Goal: Information Seeking & Learning: Learn about a topic

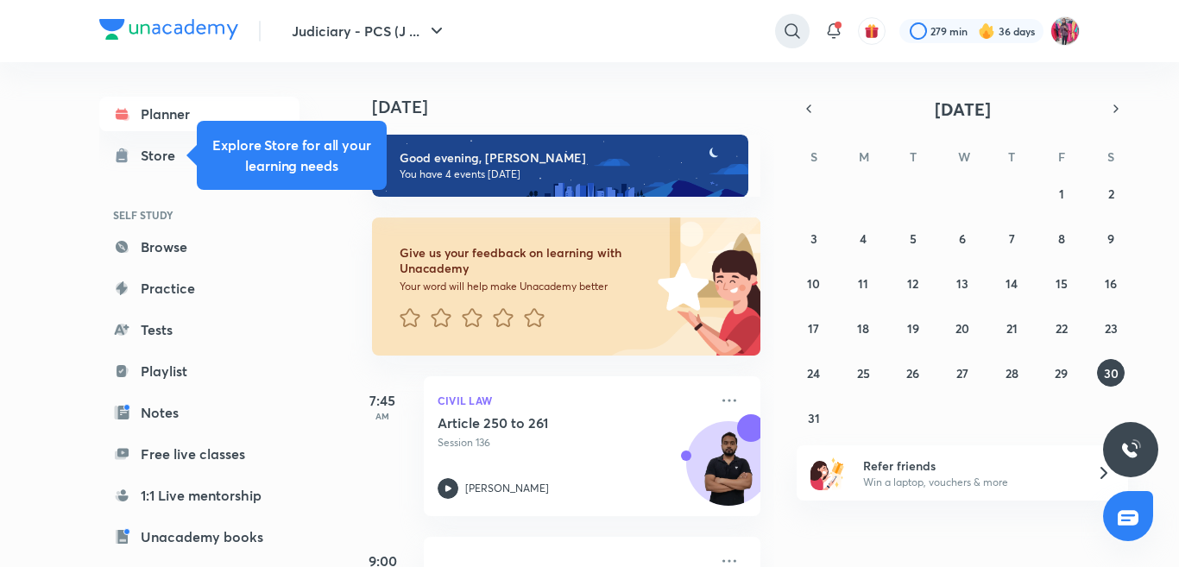
click at [791, 30] on icon at bounding box center [792, 31] width 21 height 21
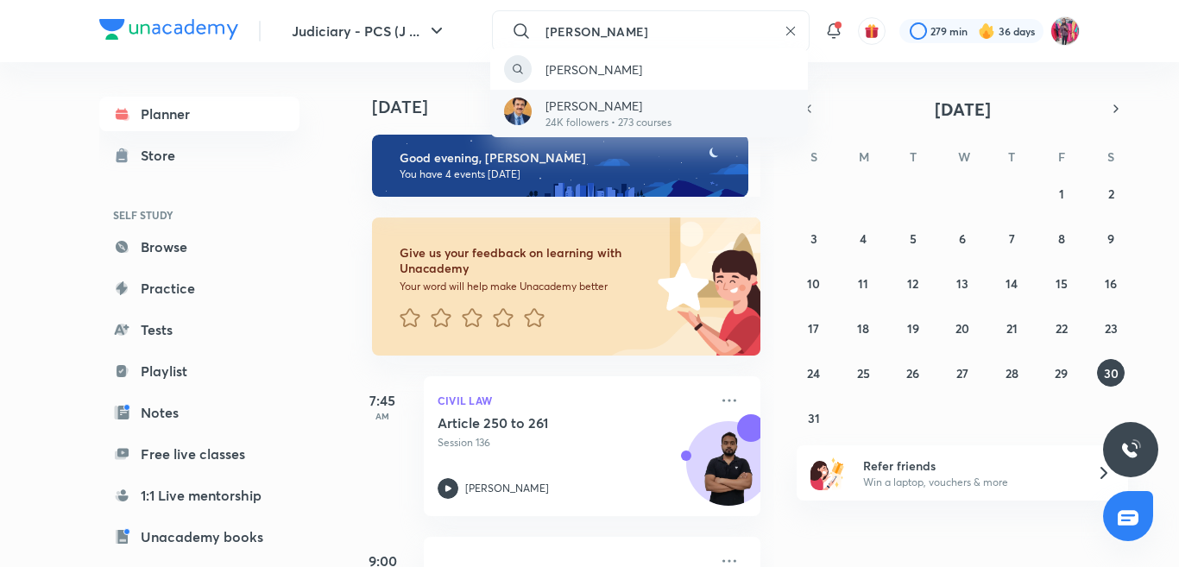
type input "[PERSON_NAME]"
click at [615, 124] on p "24K followers • 273 courses" at bounding box center [609, 123] width 126 height 16
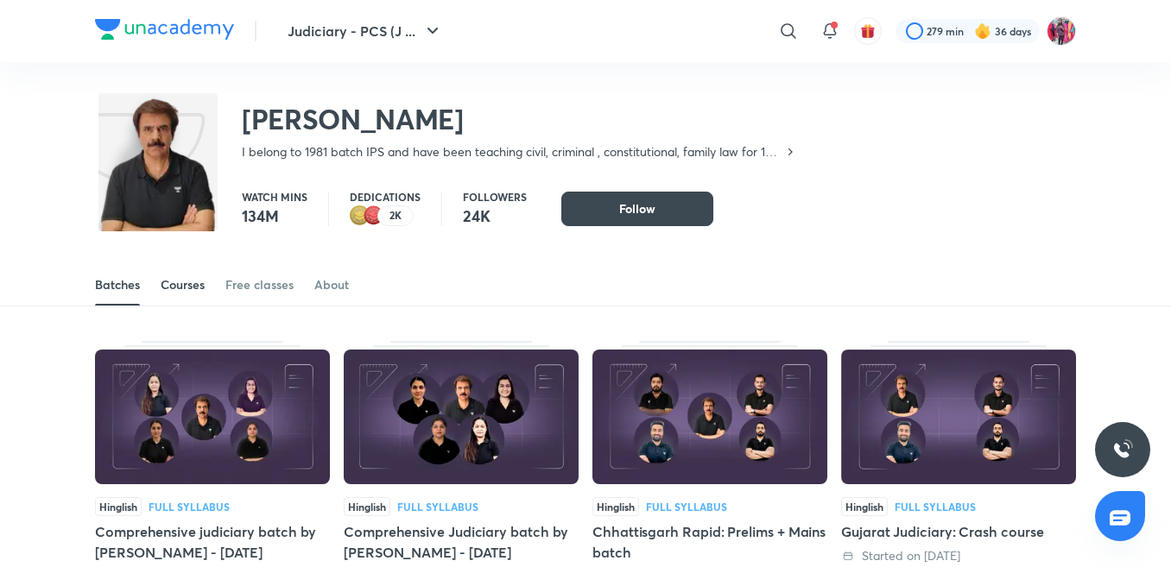
click at [204, 282] on div "Courses" at bounding box center [183, 284] width 44 height 17
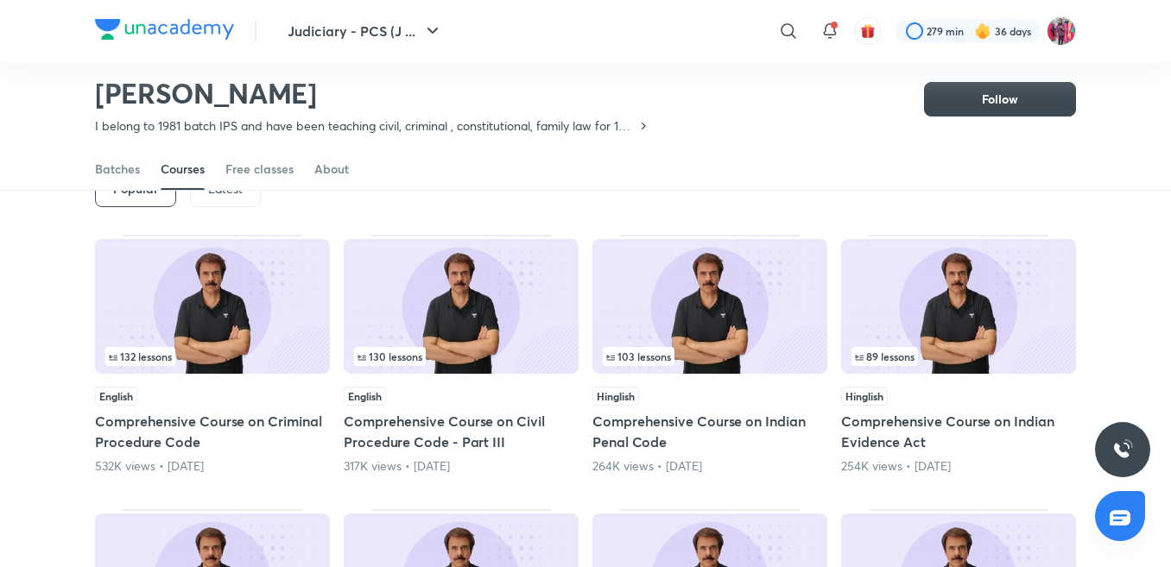
scroll to position [24, 0]
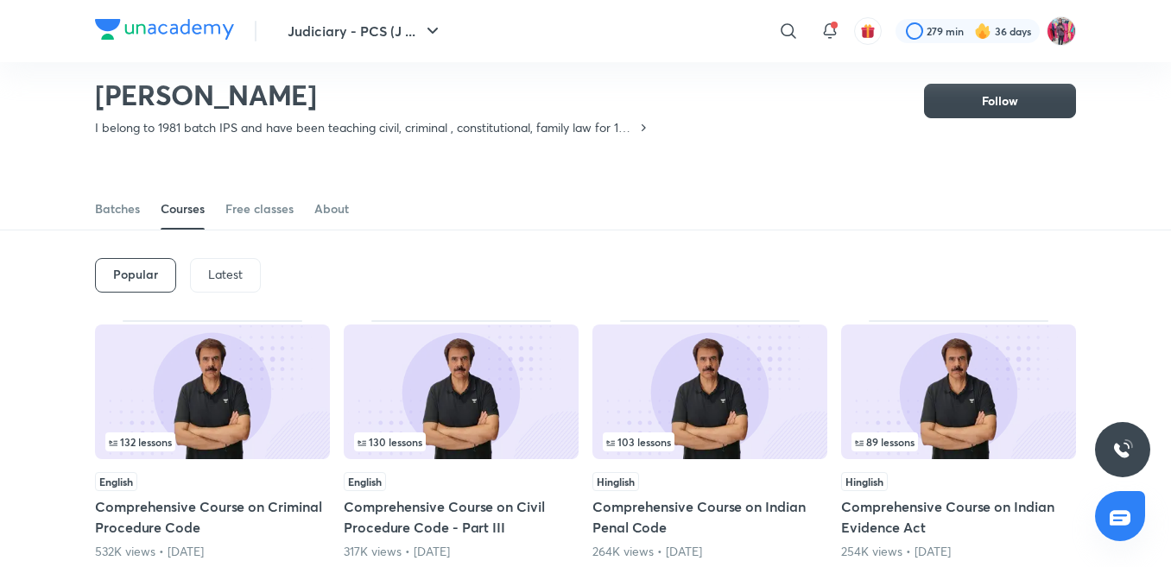
click at [231, 275] on p "Latest" at bounding box center [225, 275] width 35 height 14
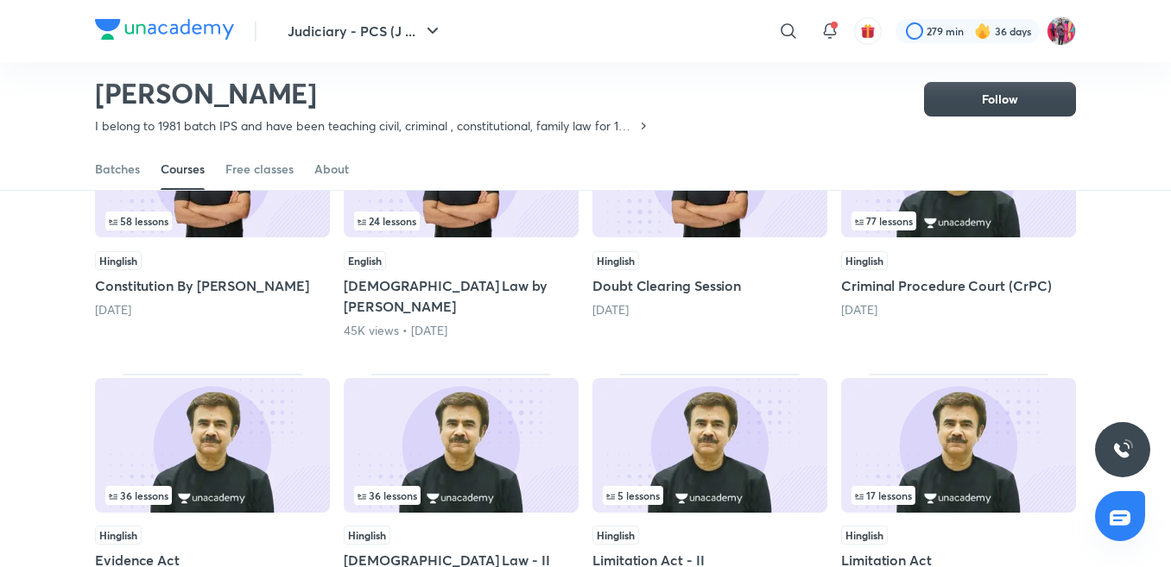
scroll to position [629, 0]
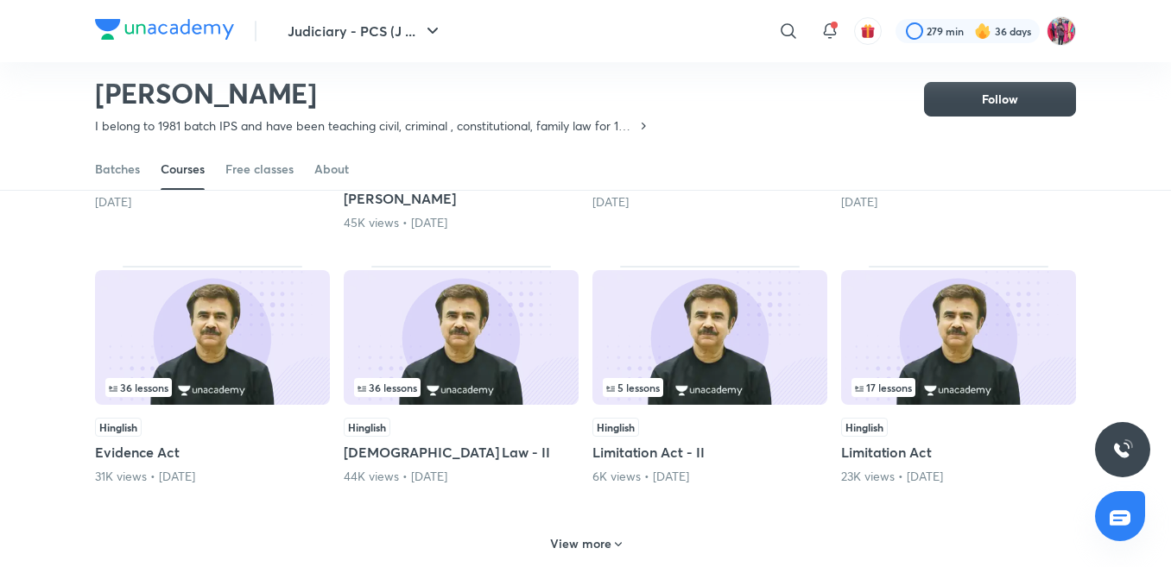
click at [583, 535] on h6 "View more" at bounding box center [580, 543] width 61 height 17
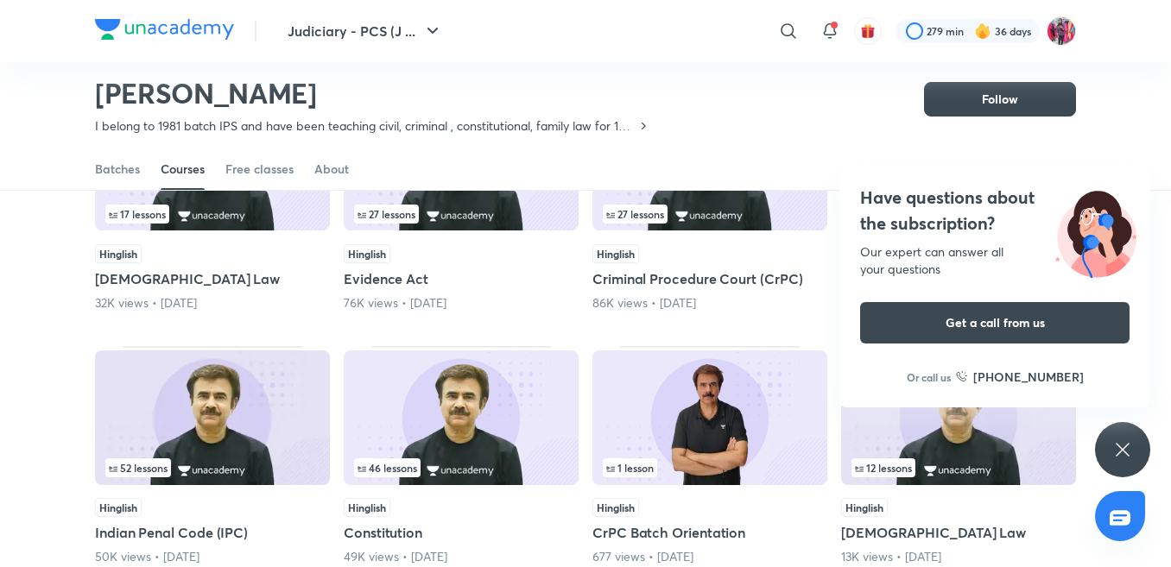
scroll to position [1060, 0]
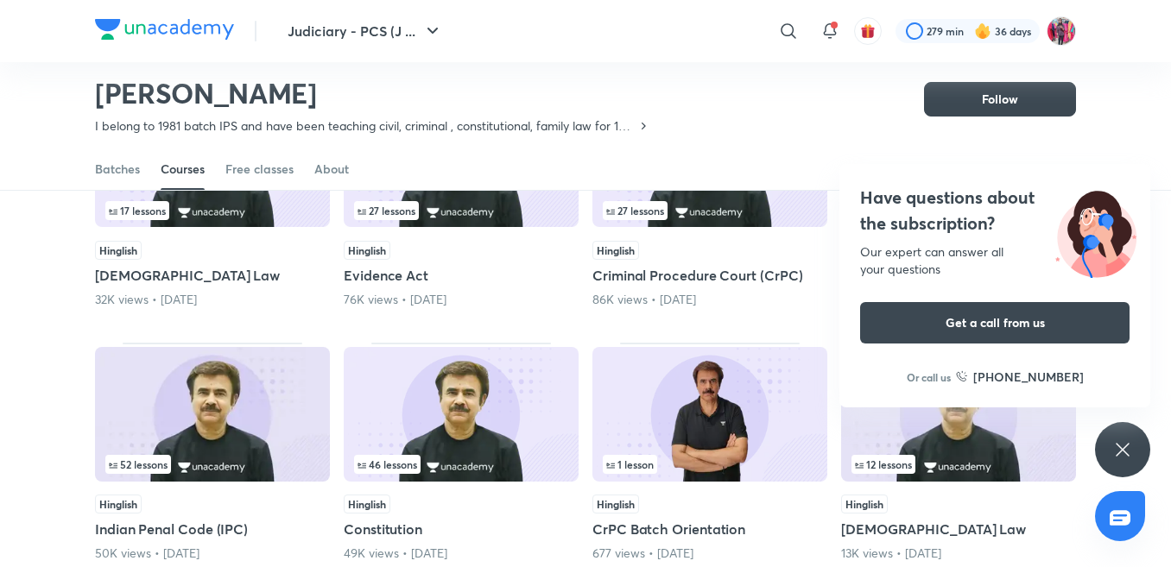
click at [1118, 450] on icon at bounding box center [1122, 449] width 21 height 21
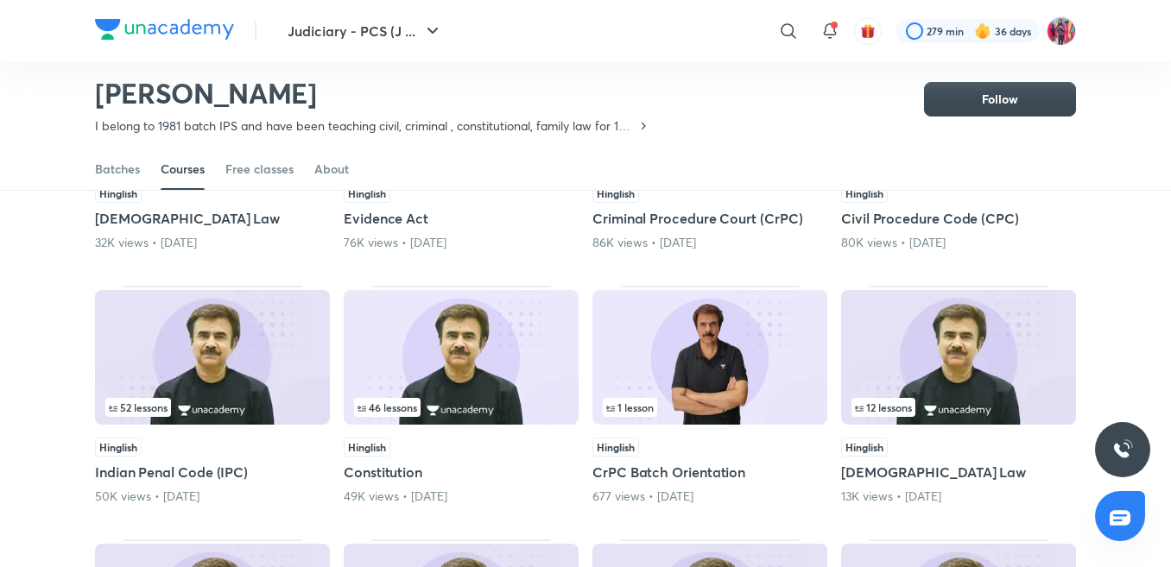
scroll to position [1147, 0]
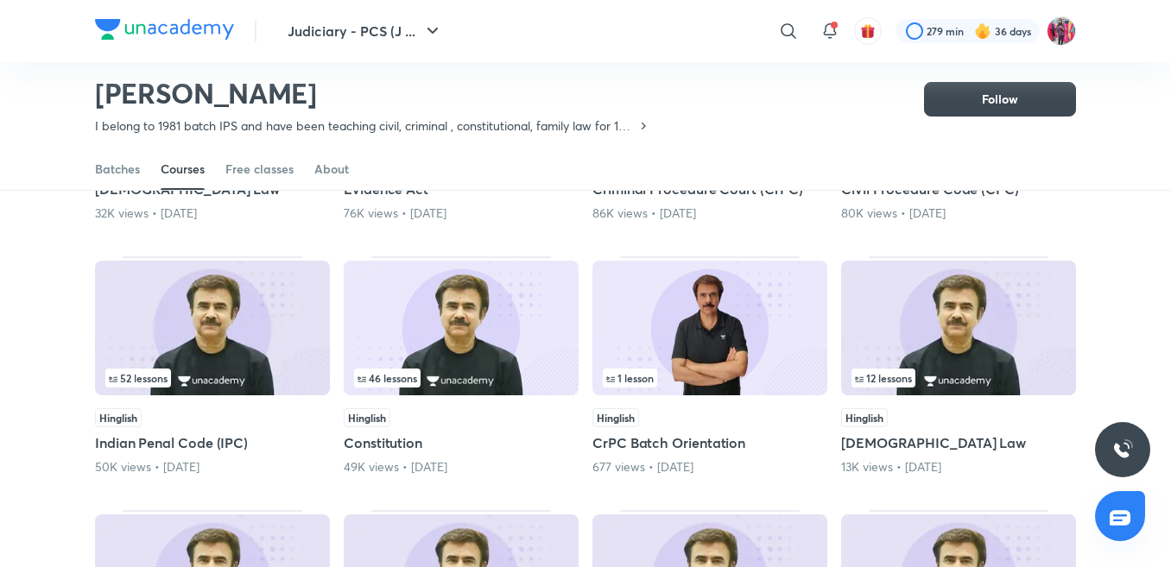
drag, startPoint x: 414, startPoint y: 406, endPoint x: 5, endPoint y: 304, distance: 420.9
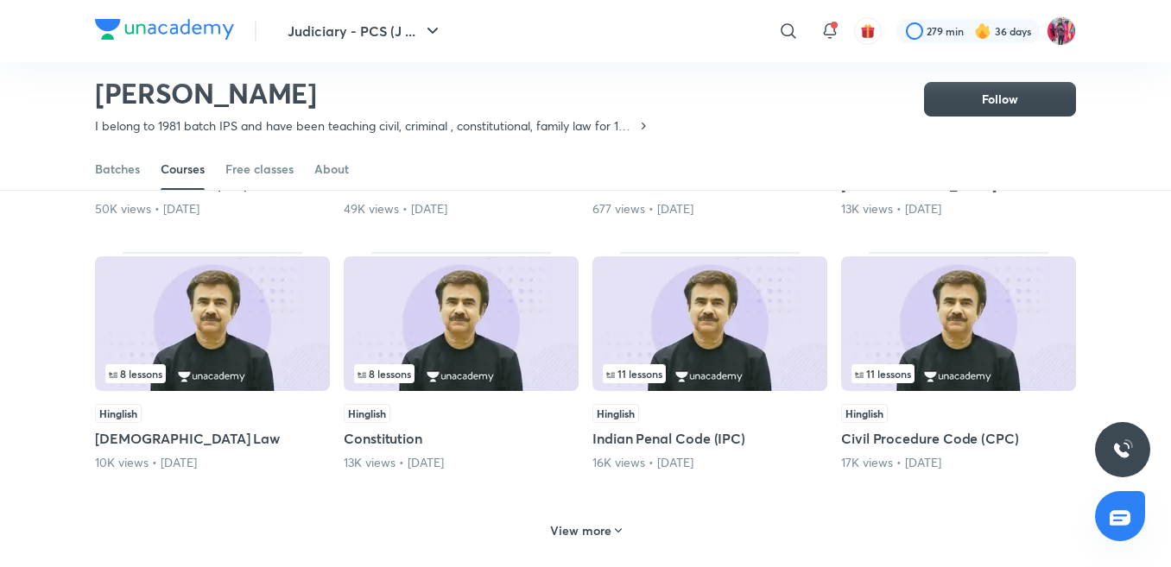
scroll to position [1406, 0]
click at [586, 522] on h6 "View more" at bounding box center [580, 530] width 61 height 17
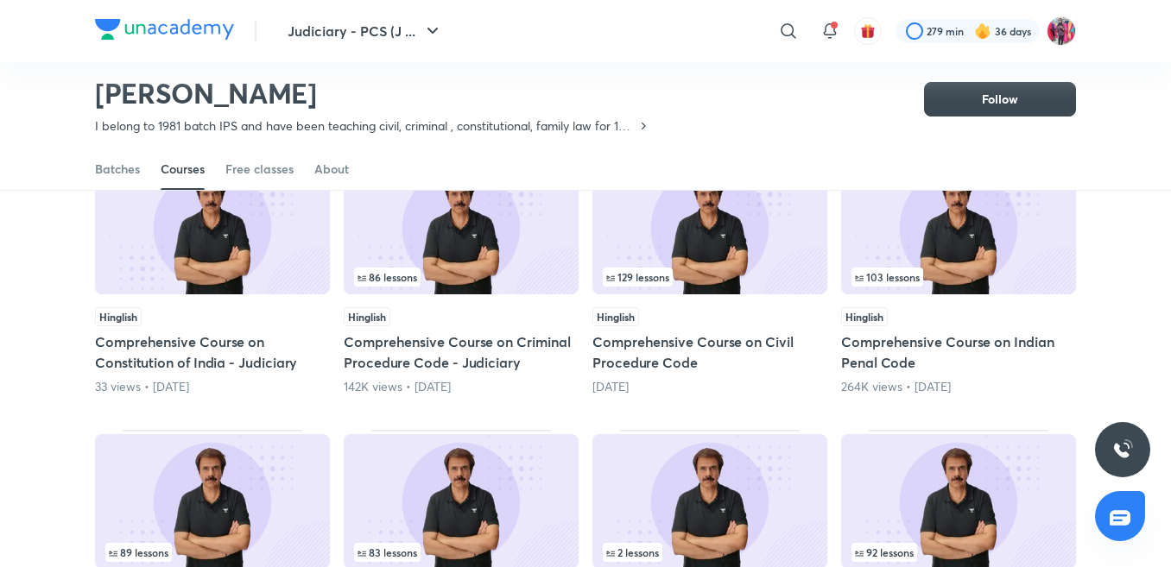
scroll to position [1924, 0]
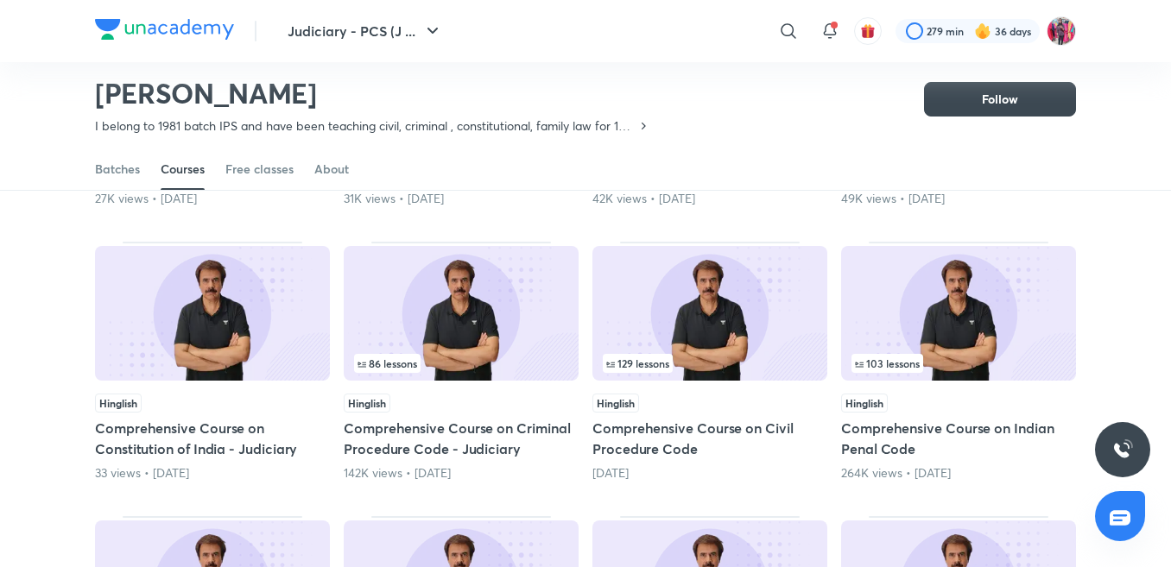
click at [158, 418] on h5 "Comprehensive Course on Constitution of India - Judiciary" at bounding box center [212, 438] width 235 height 41
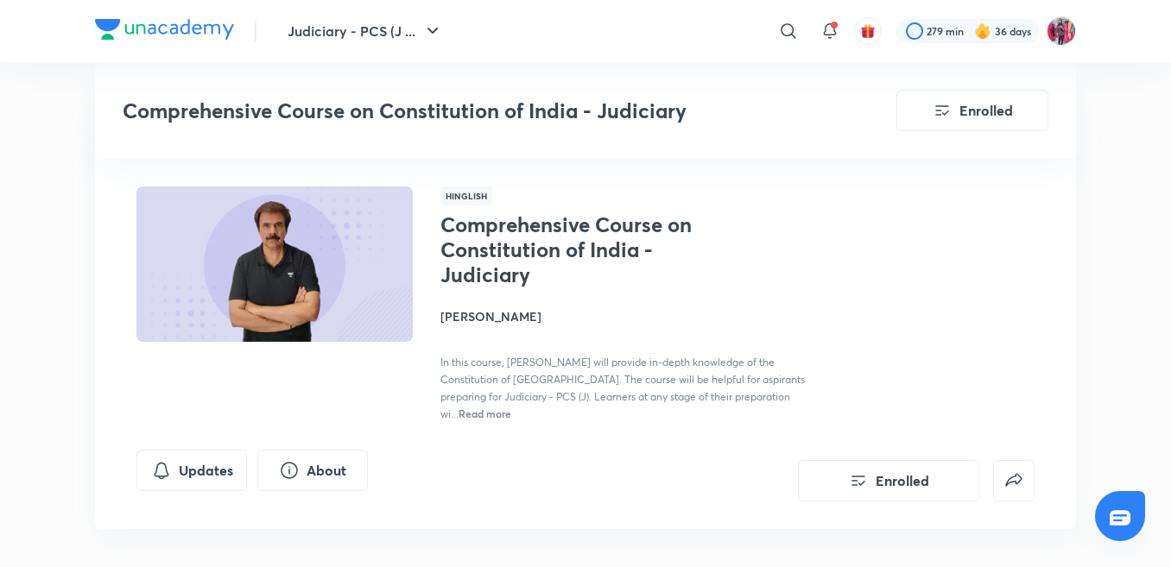
scroll to position [1886, 0]
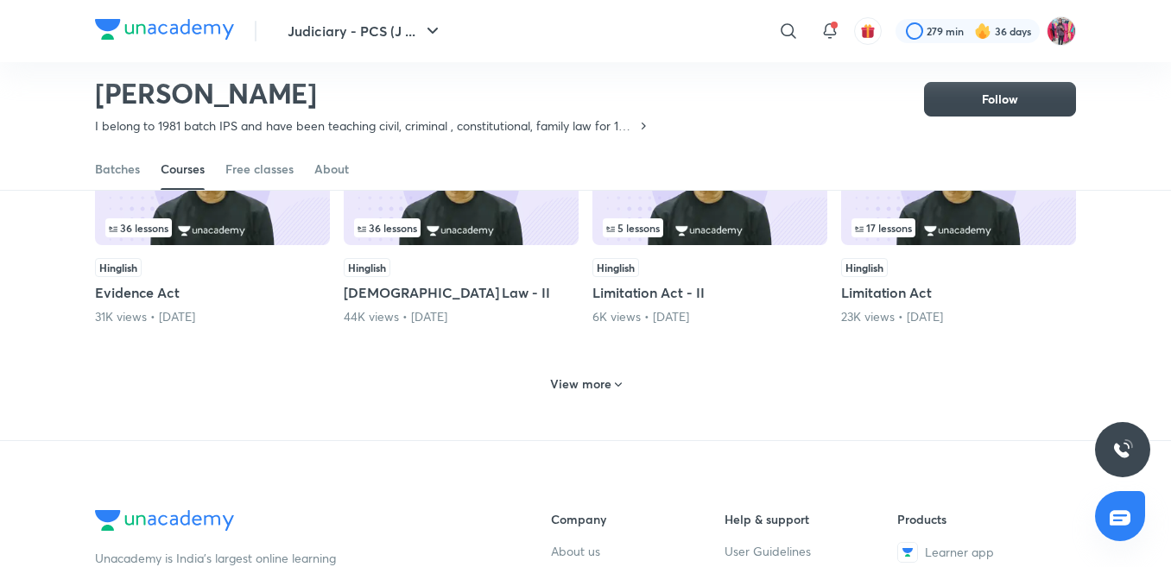
scroll to position [784, 0]
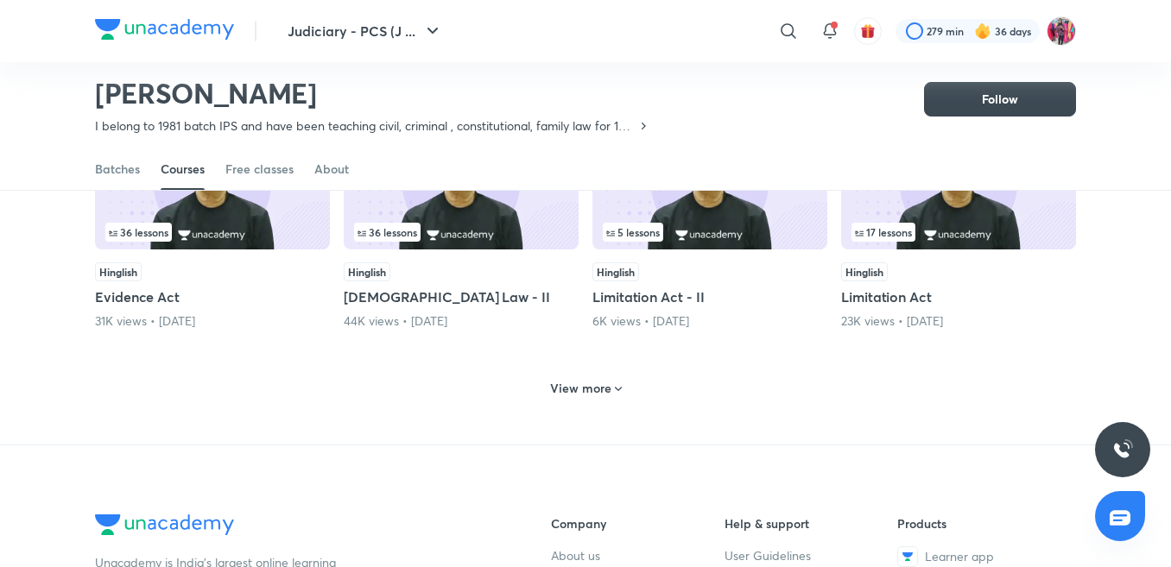
click at [599, 380] on h6 "View more" at bounding box center [580, 388] width 61 height 17
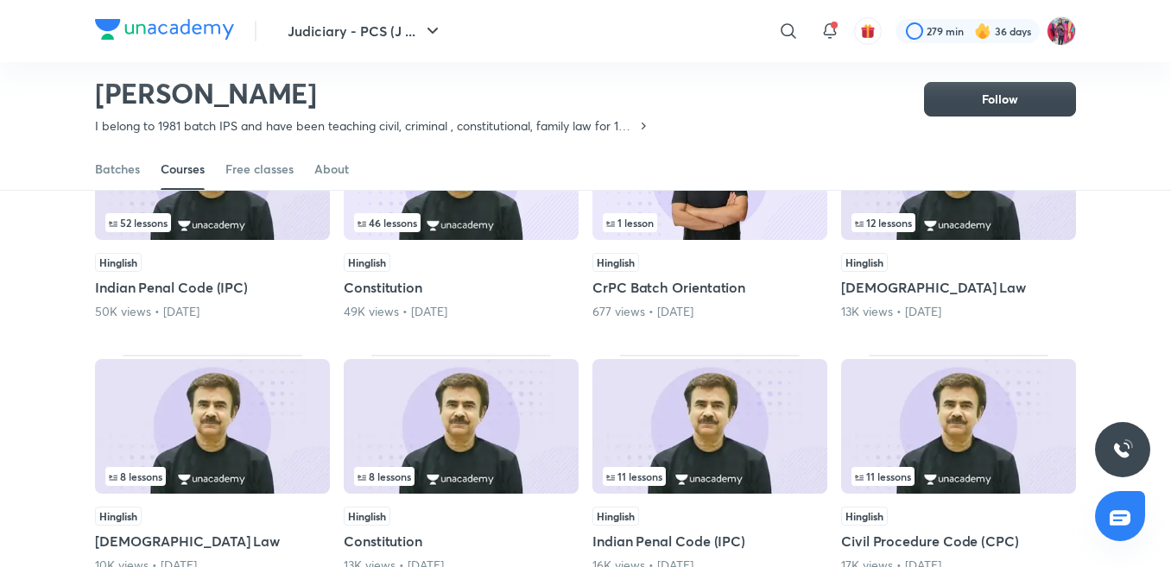
scroll to position [1388, 0]
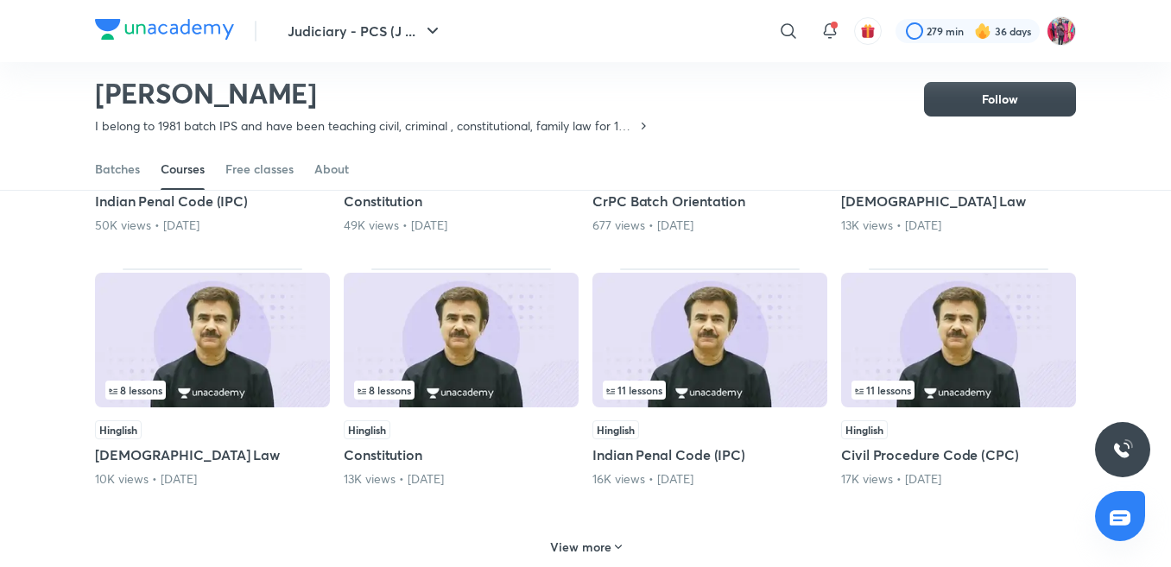
click at [601, 539] on h6 "View more" at bounding box center [580, 547] width 61 height 17
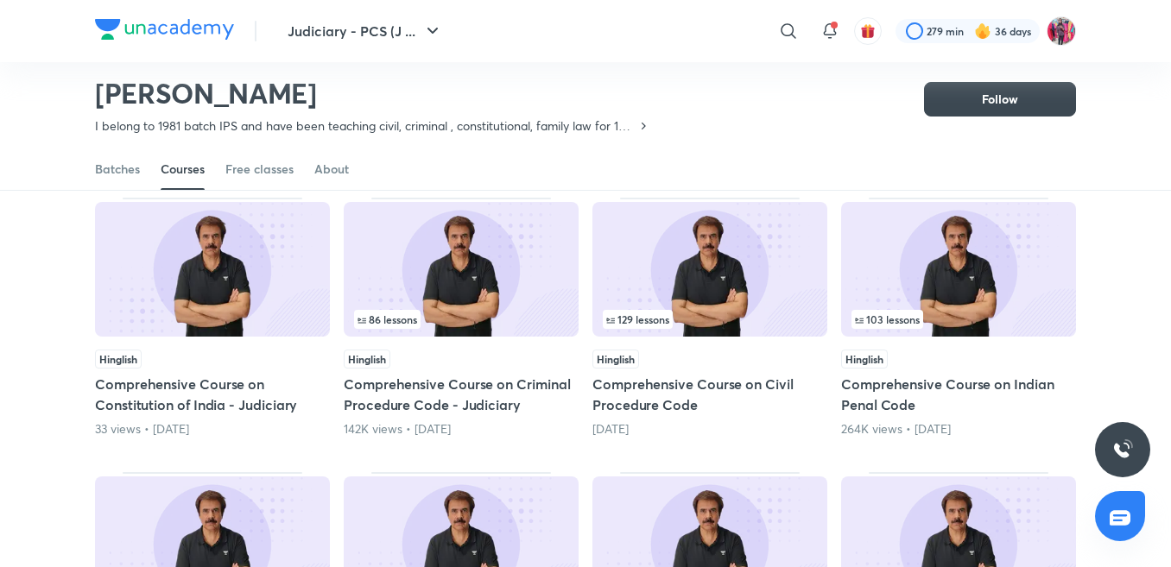
scroll to position [1993, 0]
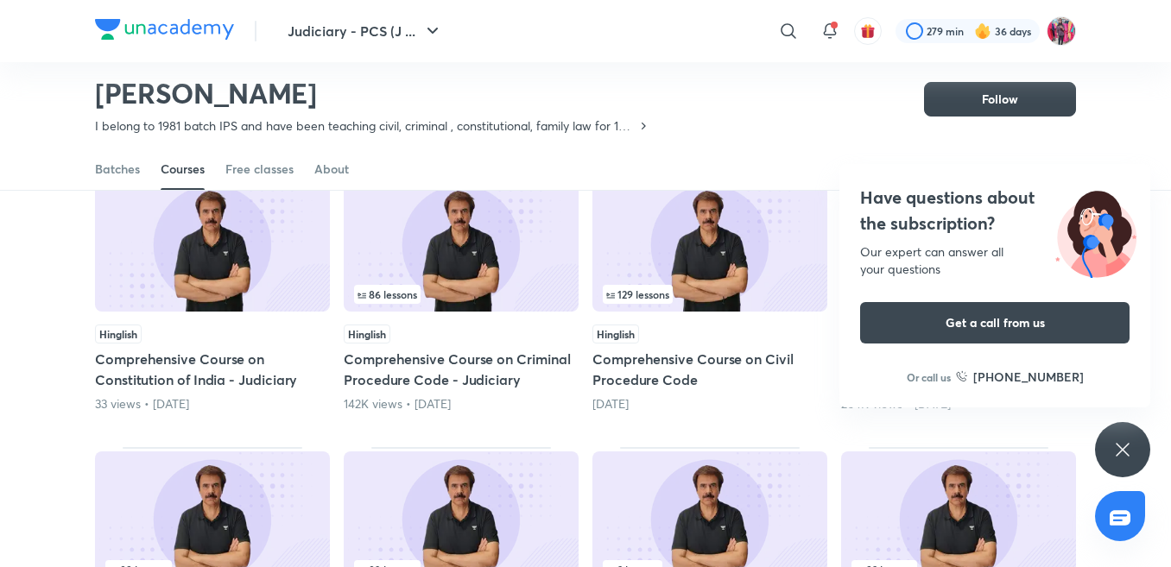
click at [1123, 446] on icon at bounding box center [1122, 449] width 21 height 21
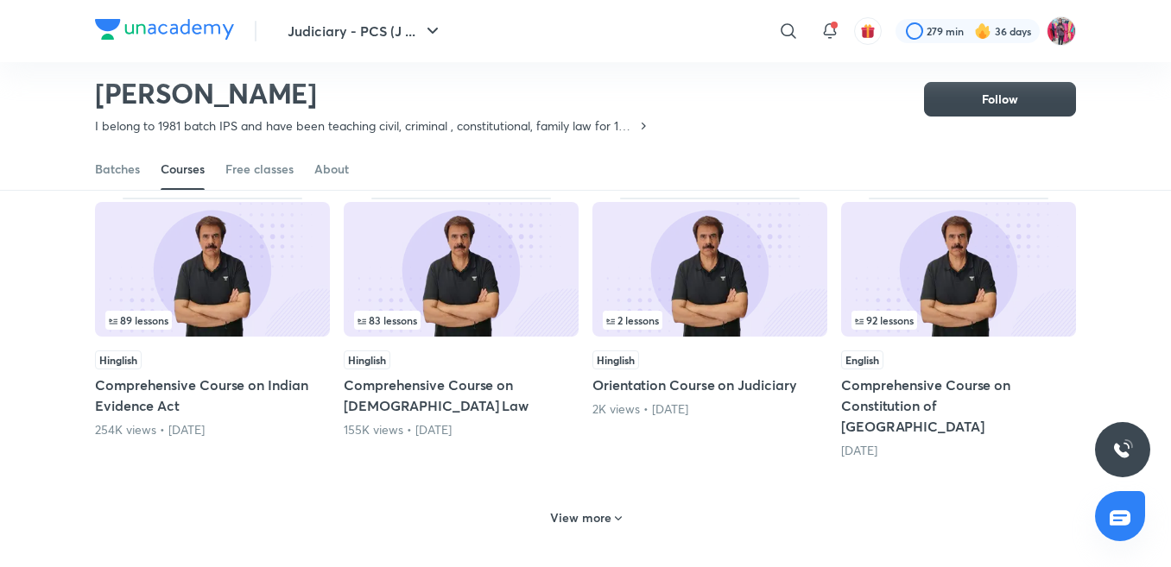
scroll to position [2252, 0]
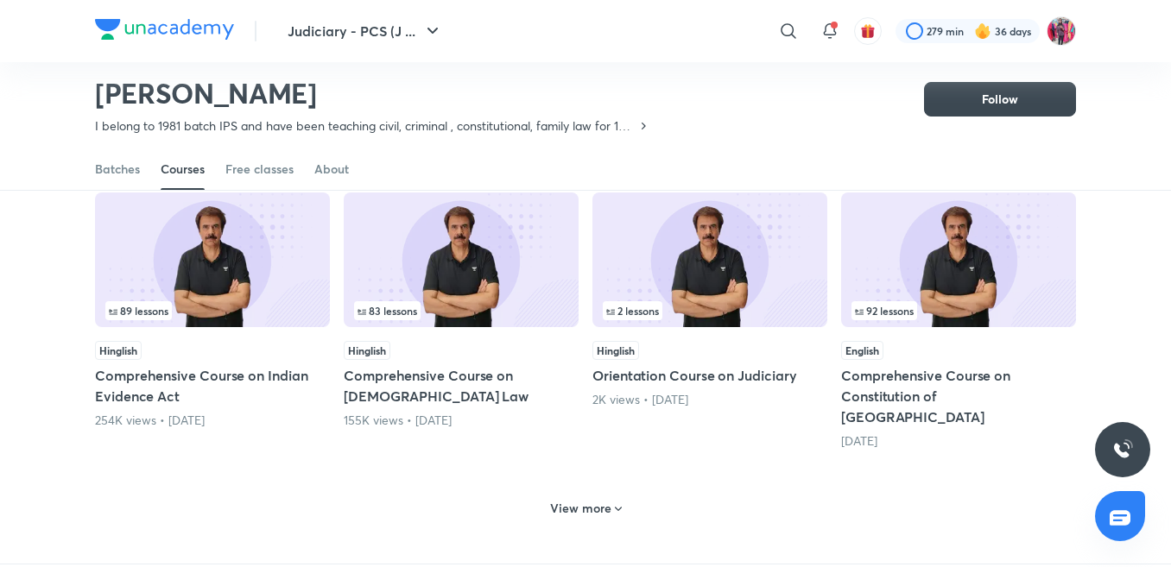
click at [579, 500] on h6 "View more" at bounding box center [580, 508] width 61 height 17
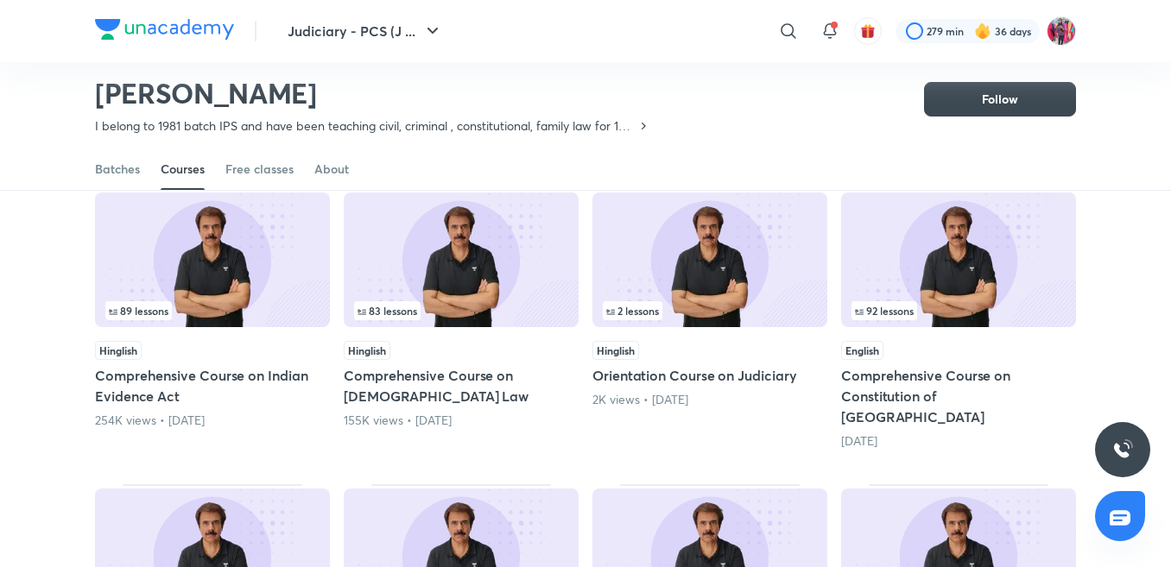
click at [930, 365] on h5 "Comprehensive Course on Constitution of [GEOGRAPHIC_DATA]" at bounding box center [958, 396] width 235 height 62
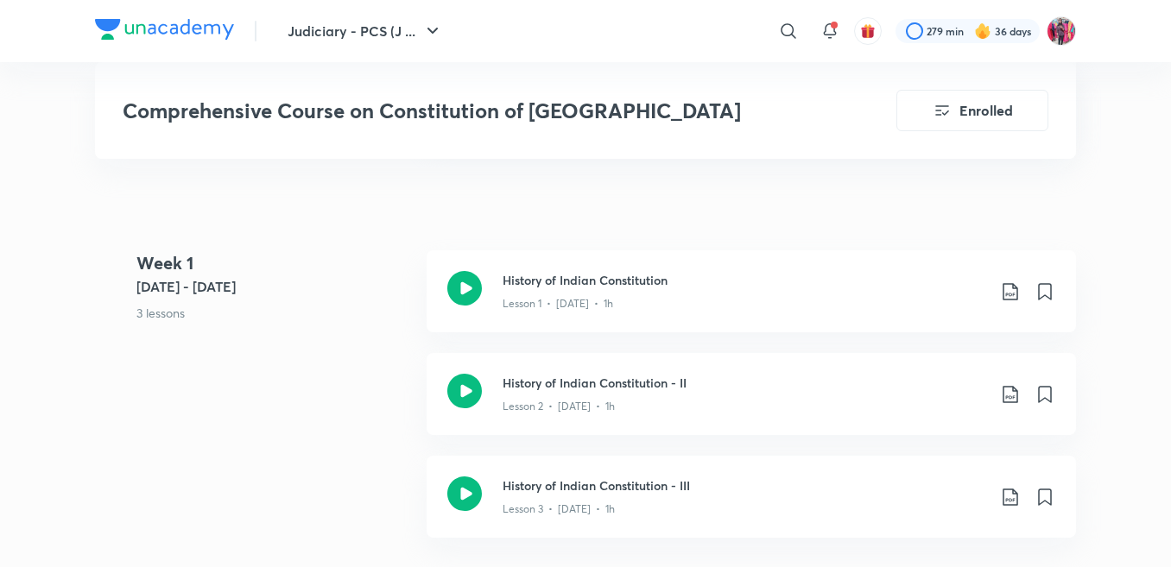
scroll to position [950, 0]
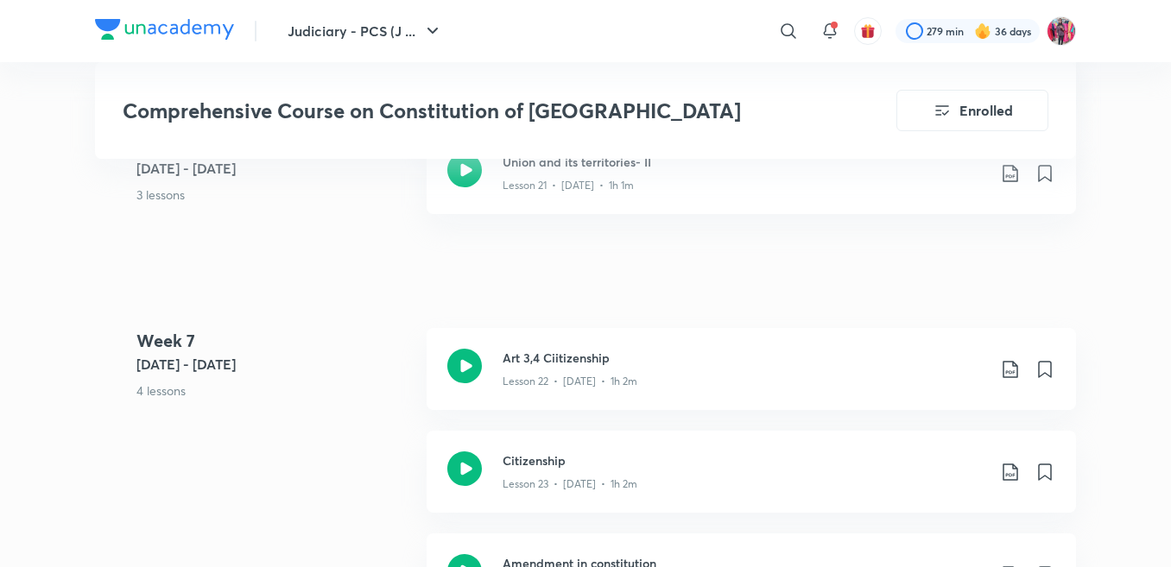
scroll to position [3626, 0]
